Goal: Information Seeking & Learning: Check status

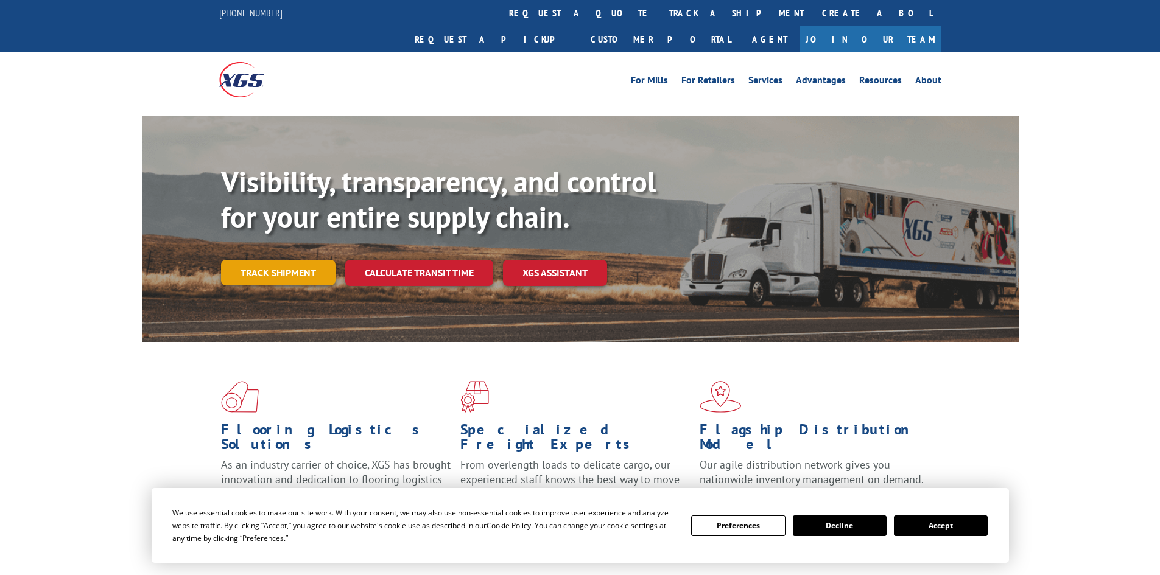
click at [286, 260] on link "Track shipment" at bounding box center [278, 273] width 114 height 26
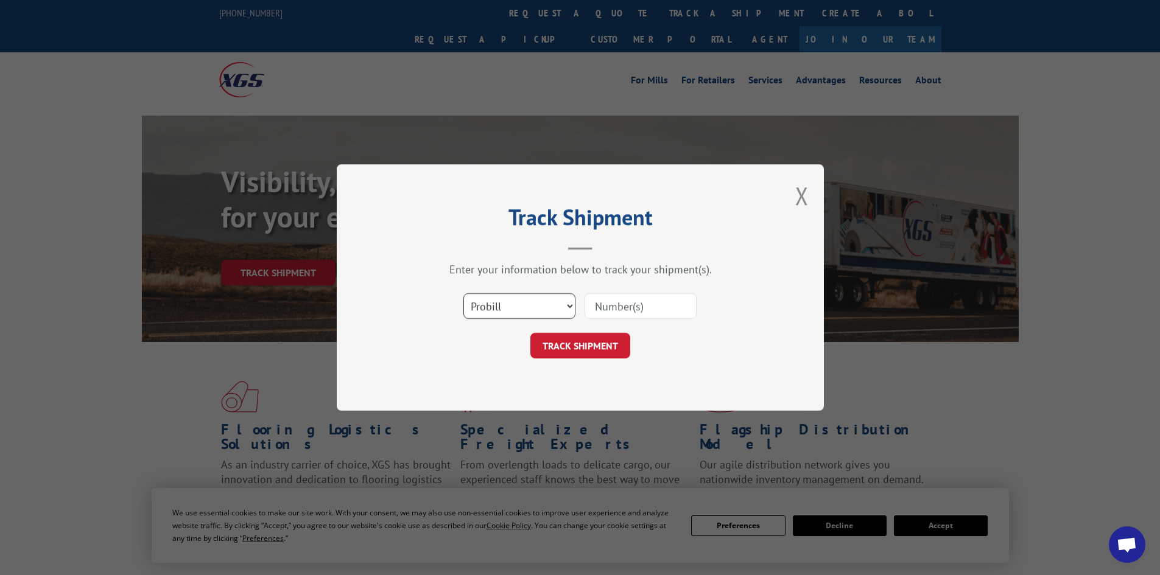
drag, startPoint x: 495, startPoint y: 302, endPoint x: 497, endPoint y: 311, distance: 8.7
click at [495, 302] on select "Select category... Probill BOL PO" at bounding box center [519, 307] width 112 height 26
select select "po"
click at [463, 294] on select "Select category... Probill BOL PO" at bounding box center [519, 307] width 112 height 26
click at [605, 299] on input at bounding box center [641, 307] width 112 height 26
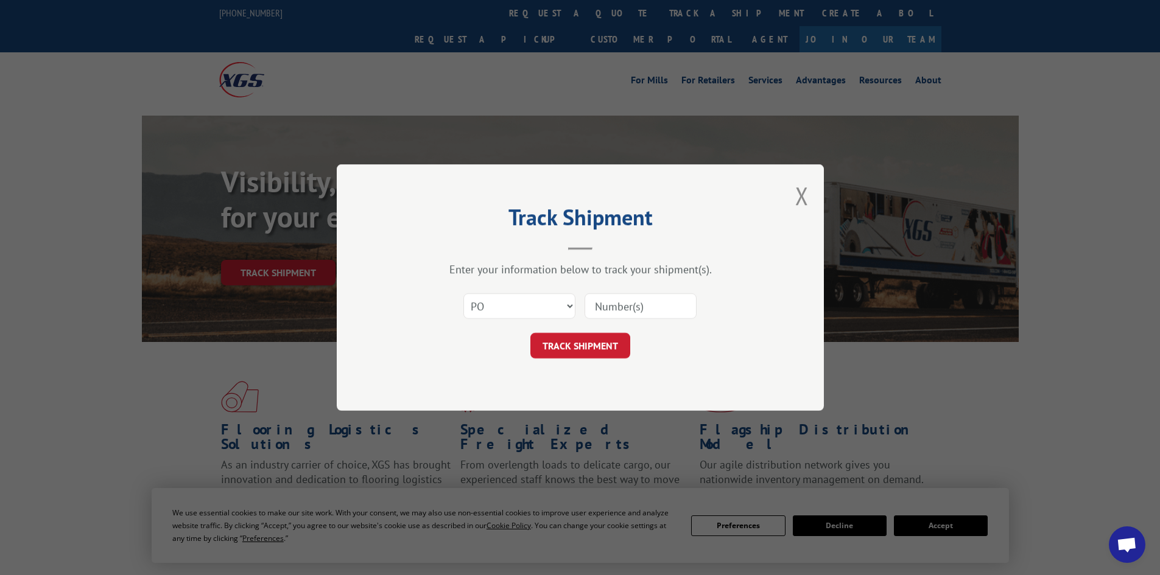
paste input "21502176"
type input "21502176"
click at [596, 348] on button "TRACK SHIPMENT" at bounding box center [580, 346] width 100 height 26
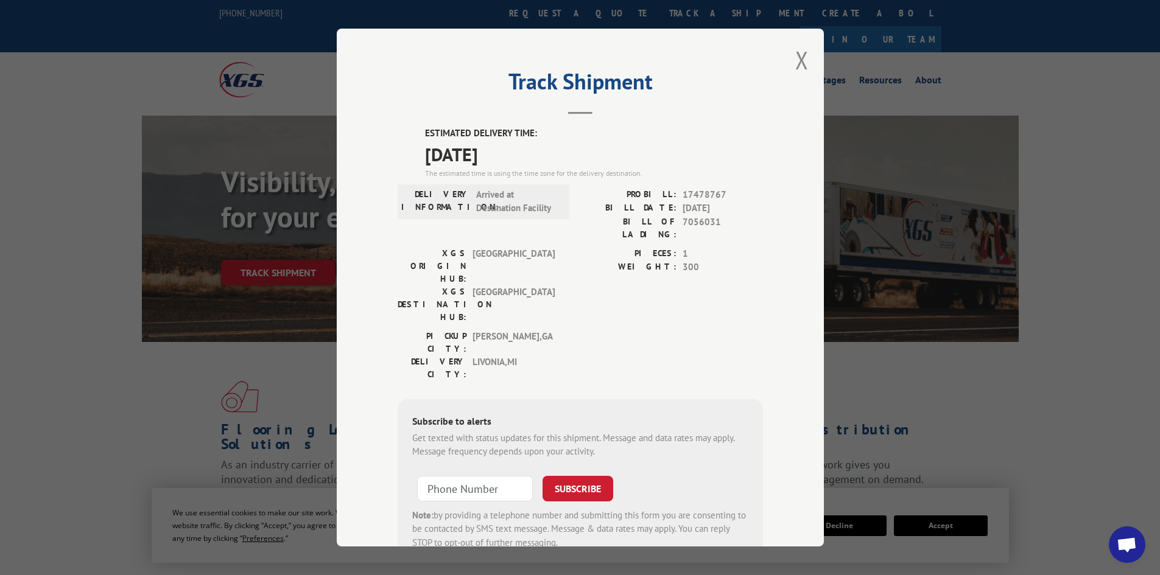
drag, startPoint x: 410, startPoint y: 129, endPoint x: 549, endPoint y: 154, distance: 140.5
click at [549, 154] on div "ESTIMATED DELIVERY TIME: 10/07/2025 The estimated time is using the time zone f…" at bounding box center [580, 346] width 365 height 438
copy div "ESTIMATED DELIVERY TIME: 10/07/2025"
click at [796, 54] on button "Close modal" at bounding box center [801, 60] width 13 height 32
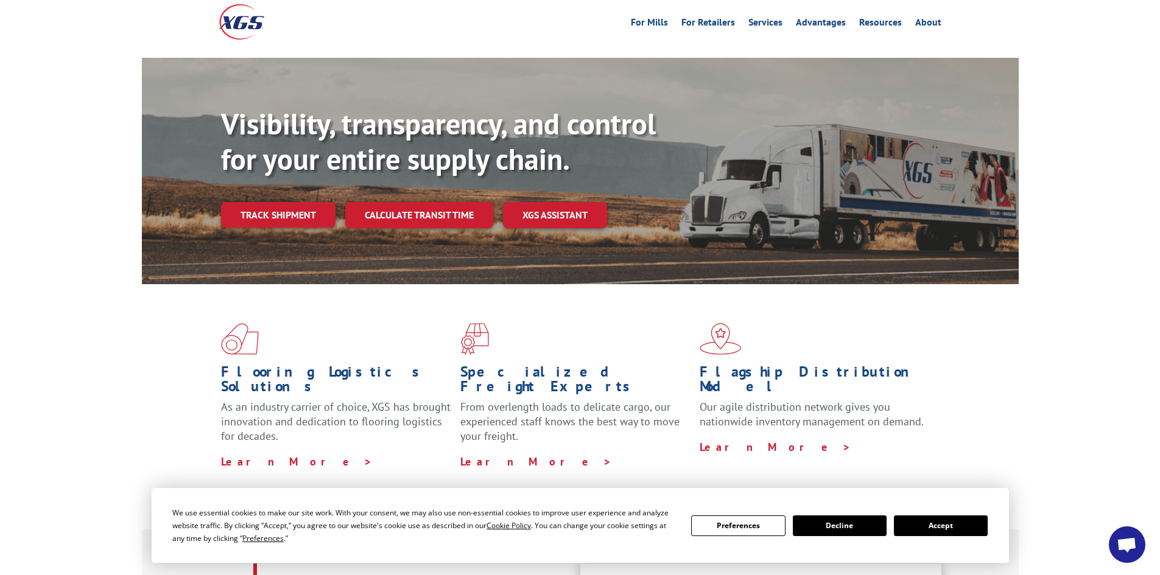
scroll to position [61, 0]
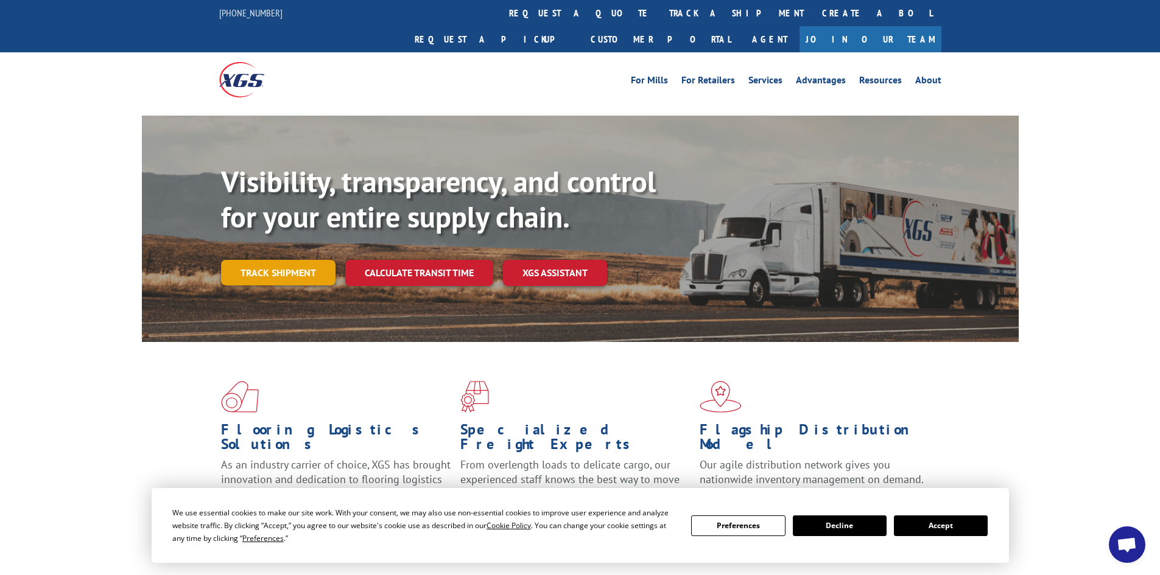
click at [284, 260] on link "Track shipment" at bounding box center [278, 273] width 114 height 26
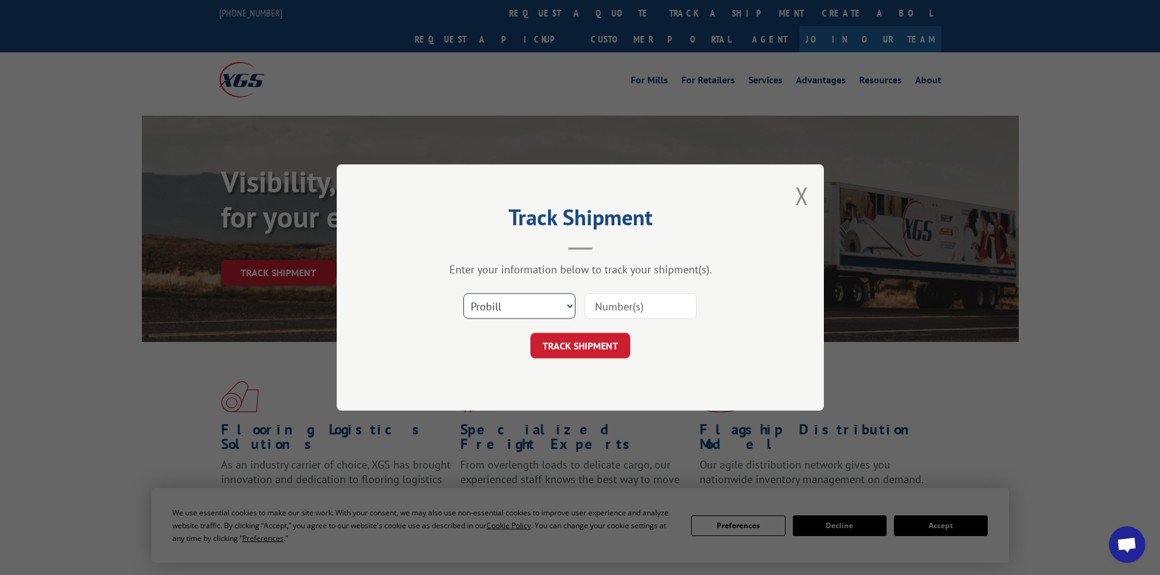
click at [491, 304] on select "Select category... Probill BOL PO" at bounding box center [519, 307] width 112 height 26
select select "po"
click at [463, 294] on select "Select category... Probill BOL PO" at bounding box center [519, 307] width 112 height 26
click at [602, 301] on input at bounding box center [641, 307] width 112 height 26
drag, startPoint x: 601, startPoint y: 301, endPoint x: 594, endPoint y: 301, distance: 7.3
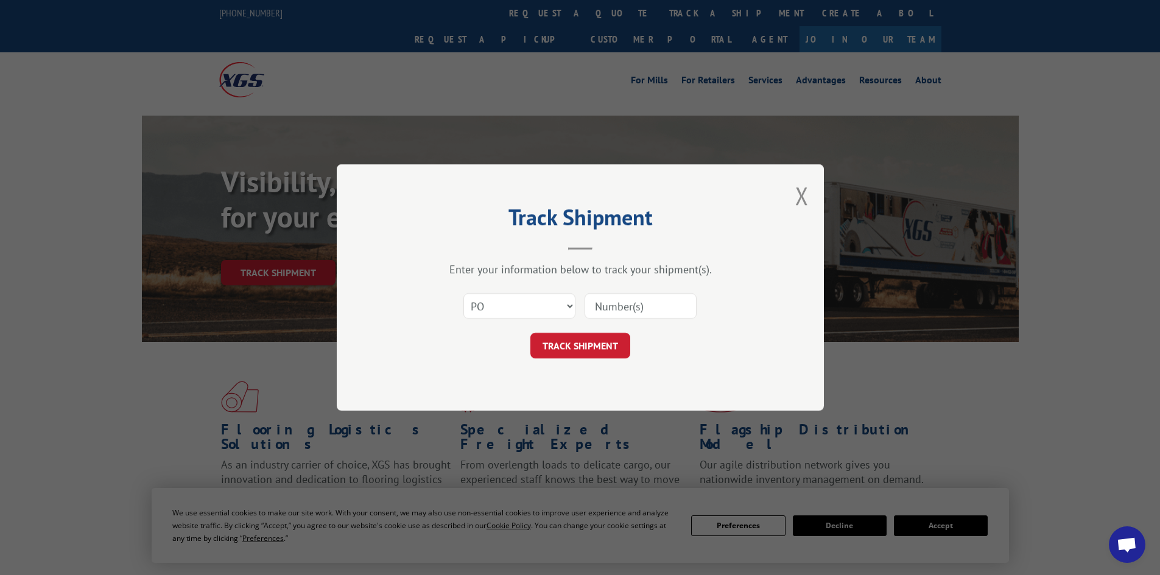
paste input "29531795"
type input "29531795"
click at [603, 340] on button "TRACK SHIPMENT" at bounding box center [580, 346] width 100 height 26
